Goal: Information Seeking & Learning: Learn about a topic

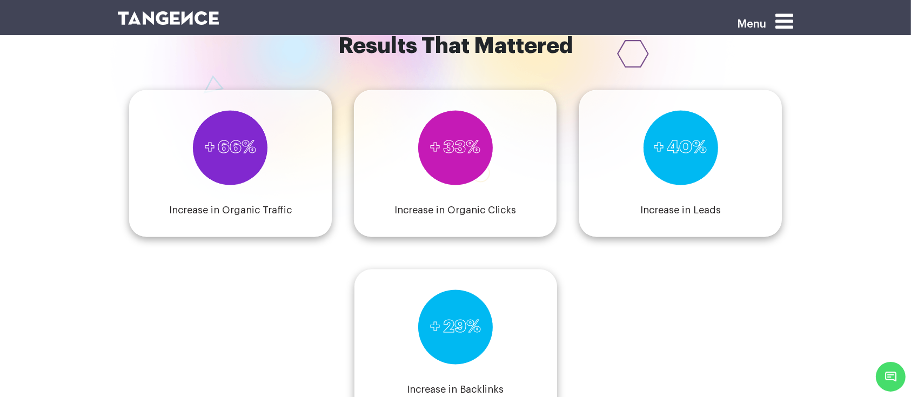
scroll to position [1633, 0]
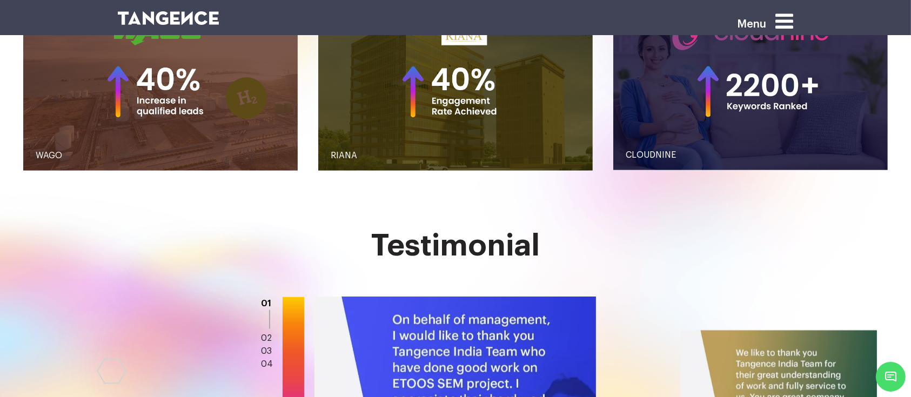
scroll to position [1405, 0]
